Goal: Find specific page/section: Find specific page/section

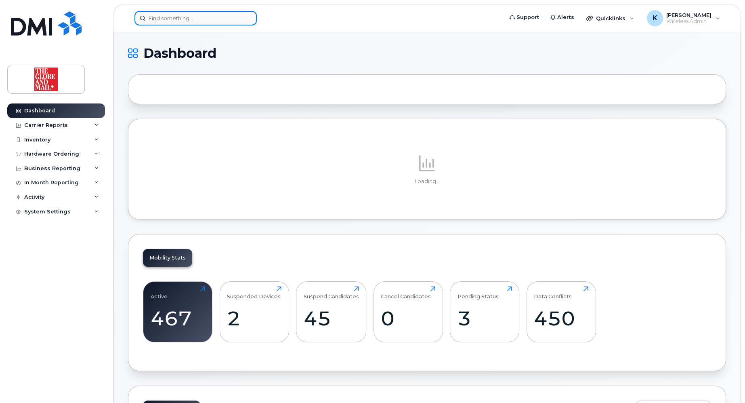
click at [166, 19] on input at bounding box center [195, 18] width 122 height 15
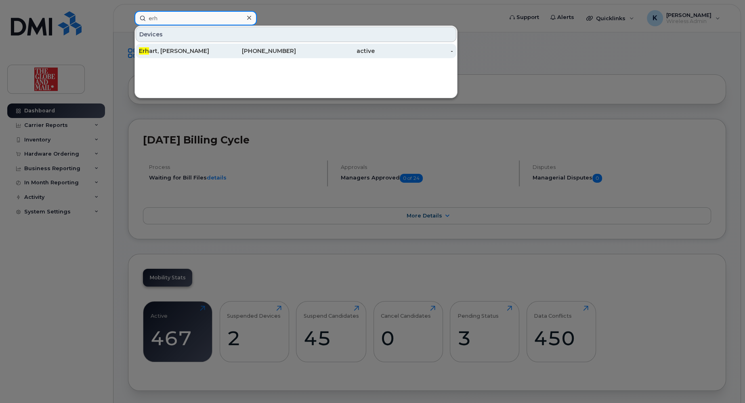
type input "erh"
click at [214, 48] on div "Erh art, [PERSON_NAME]" at bounding box center [178, 51] width 79 height 8
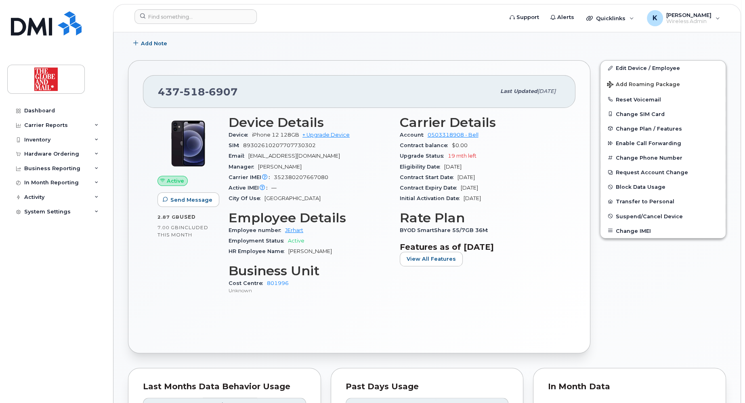
scroll to position [162, 0]
